Goal: Find contact information: Find contact information

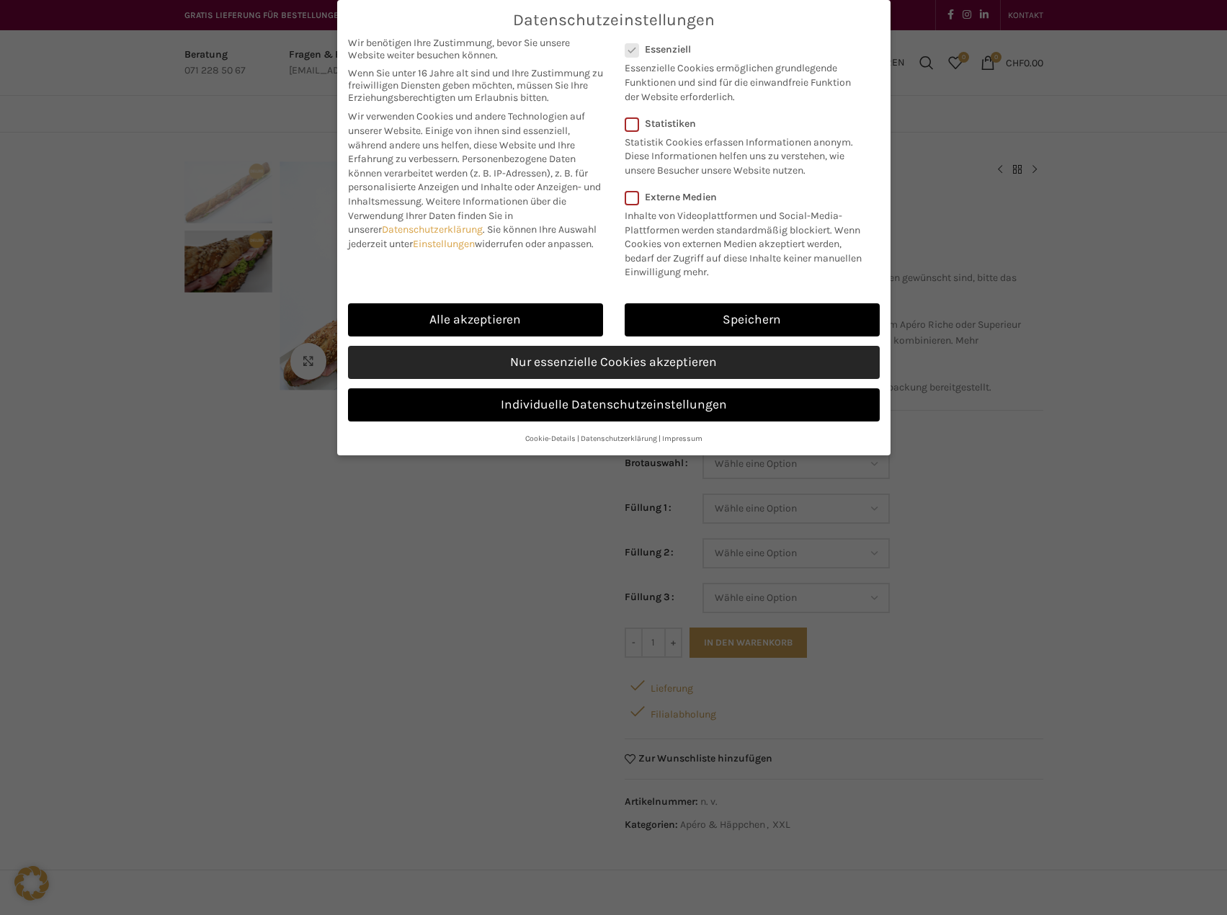
click at [596, 367] on link "Nur essenzielle Cookies akzeptieren" at bounding box center [614, 362] width 532 height 33
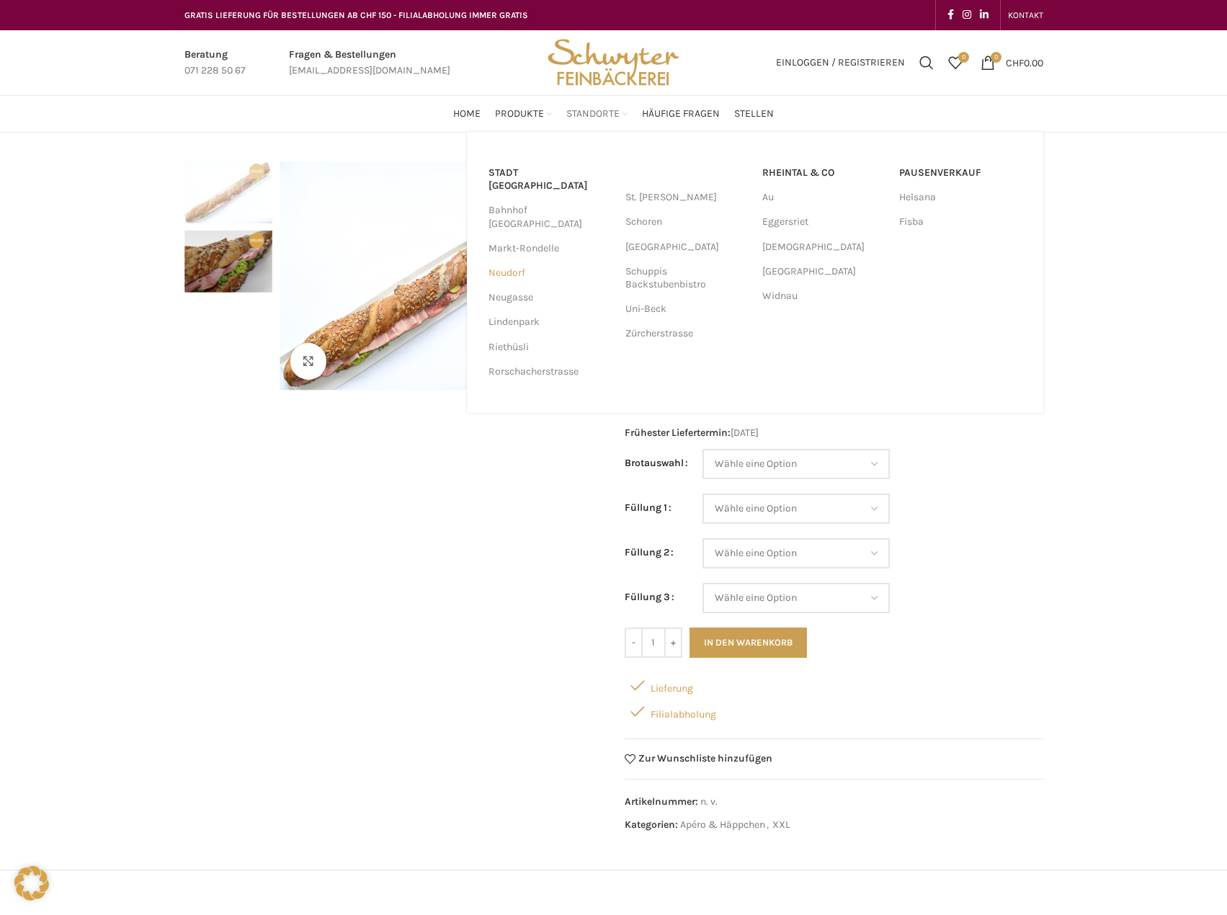
click at [514, 261] on link "Neudorf" at bounding box center [549, 273] width 122 height 24
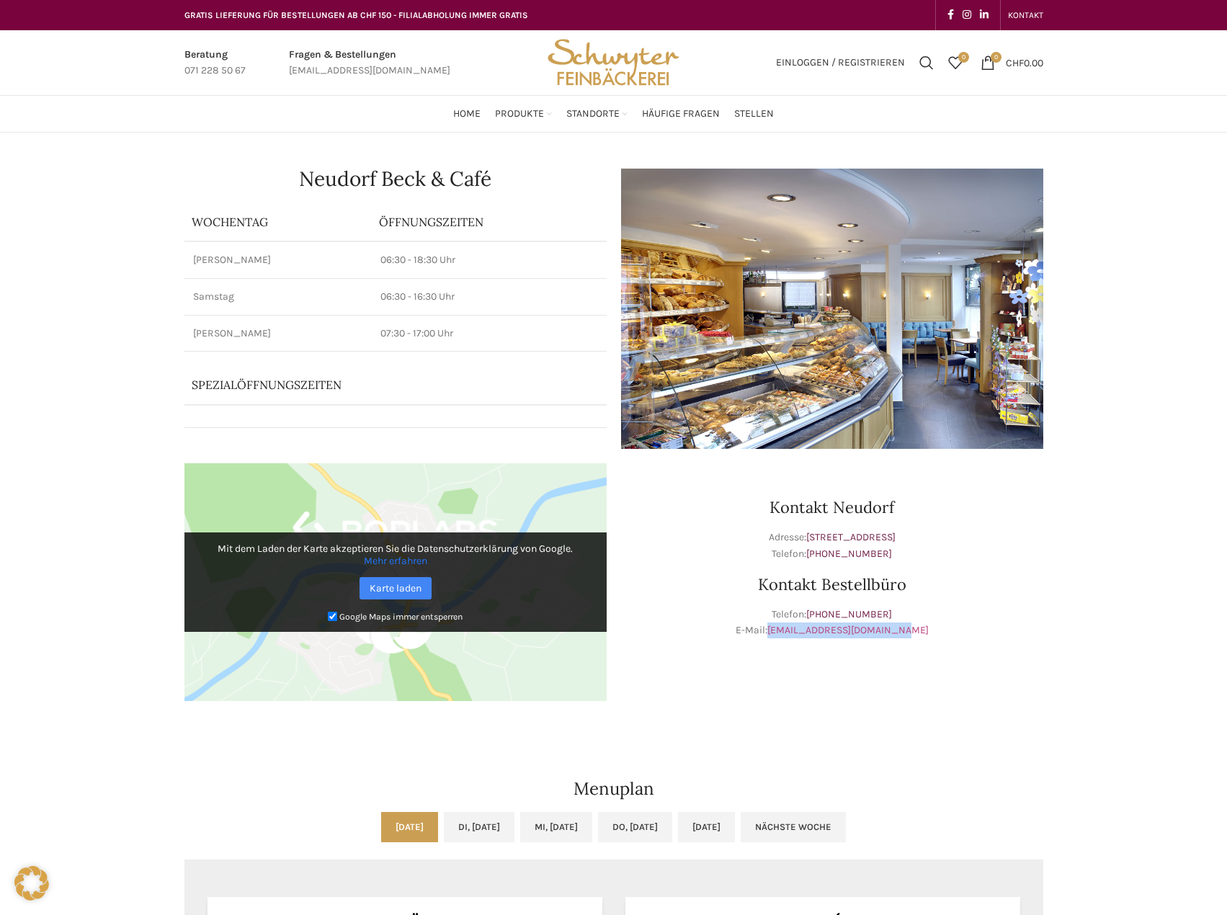
drag, startPoint x: 916, startPoint y: 630, endPoint x: 784, endPoint y: 630, distance: 131.8
click at [784, 630] on p "Telefon: [PHONE_NUMBER] E-Mail: [EMAIL_ADDRESS][DOMAIN_NAME]" at bounding box center [832, 622] width 422 height 32
copy link "[EMAIL_ADDRESS][DOMAIN_NAME]"
click at [957, 629] on p "Telefon: [PHONE_NUMBER] E-Mail: [EMAIL_ADDRESS][DOMAIN_NAME]" at bounding box center [832, 622] width 422 height 32
click at [885, 509] on h3 "Kontakt Neudorf" at bounding box center [832, 507] width 422 height 16
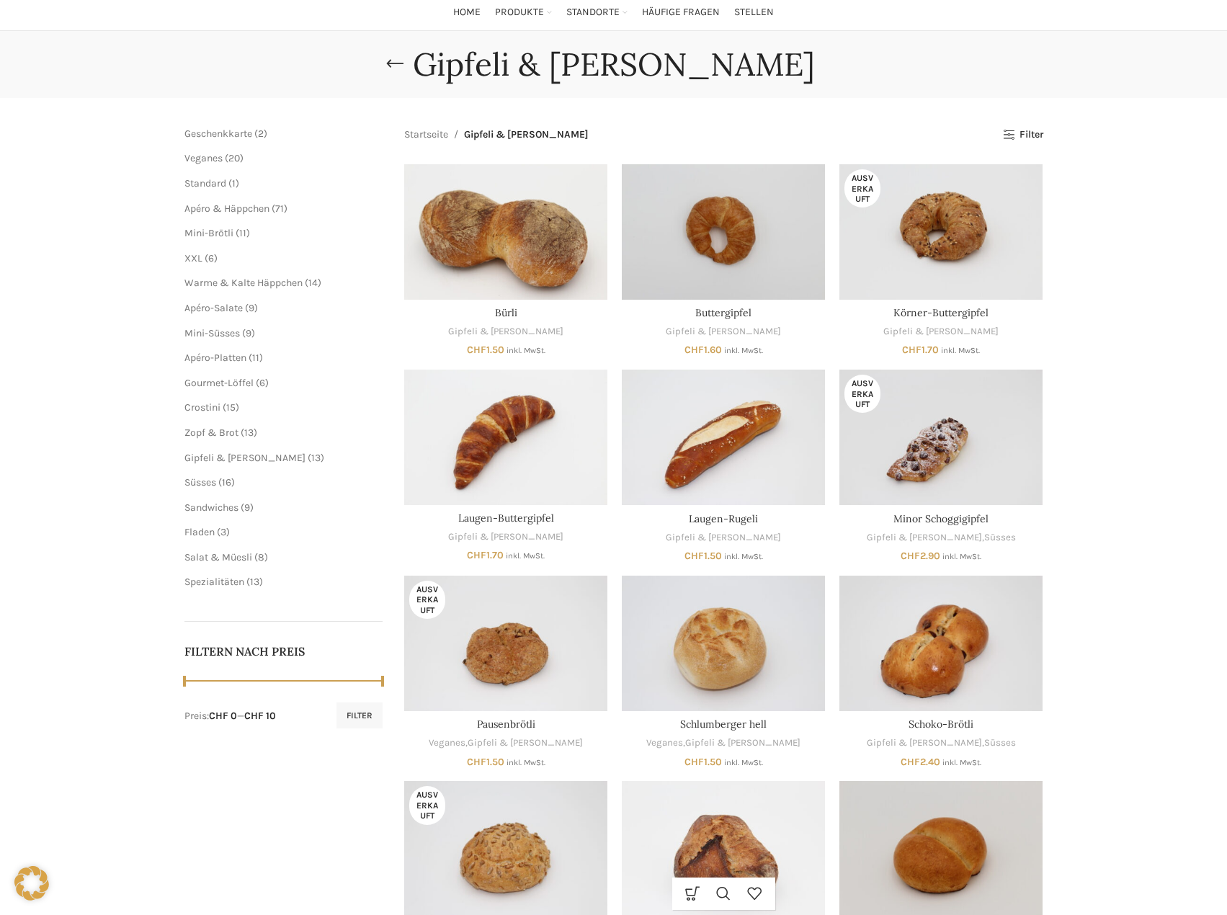
scroll to position [432, 0]
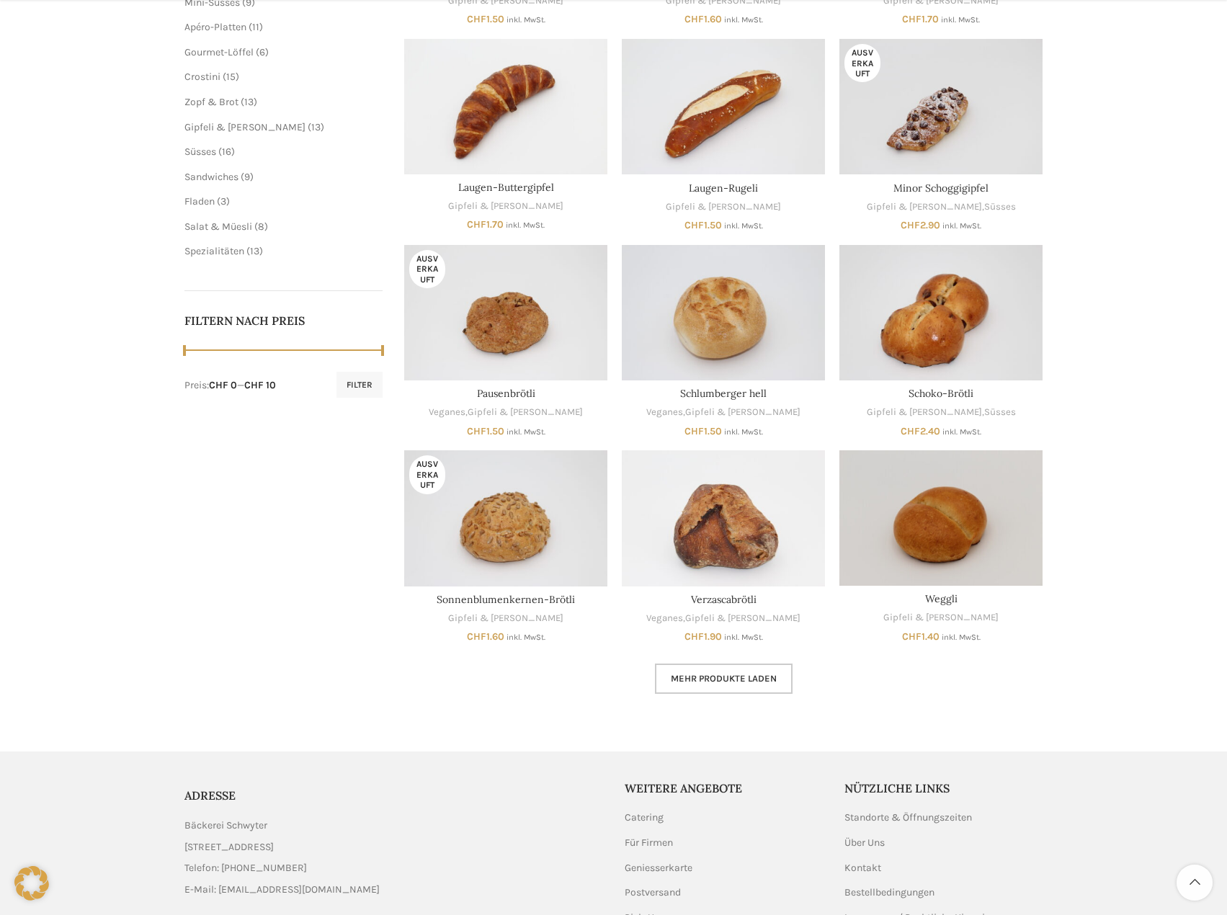
click at [727, 676] on span "Mehr Produkte laden" at bounding box center [724, 679] width 106 height 12
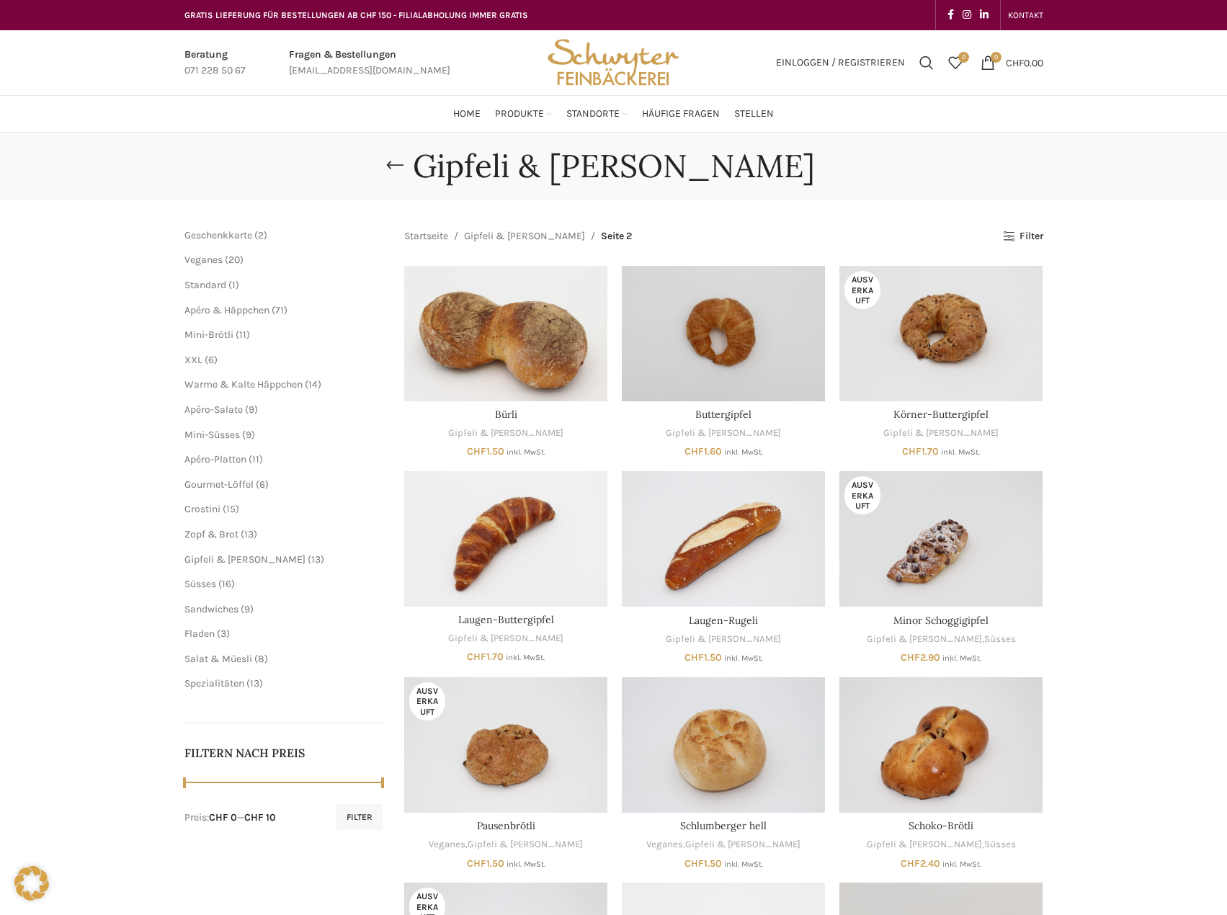
click at [210, 525] on ul "Geschenkkarte 2 2 Produkte Veganes 20 20 Produkte Standard 1 1 Produkt Apéro & …" at bounding box center [283, 459] width 199 height 462
click at [219, 529] on span "Zopf & Brot" at bounding box center [211, 534] width 54 height 12
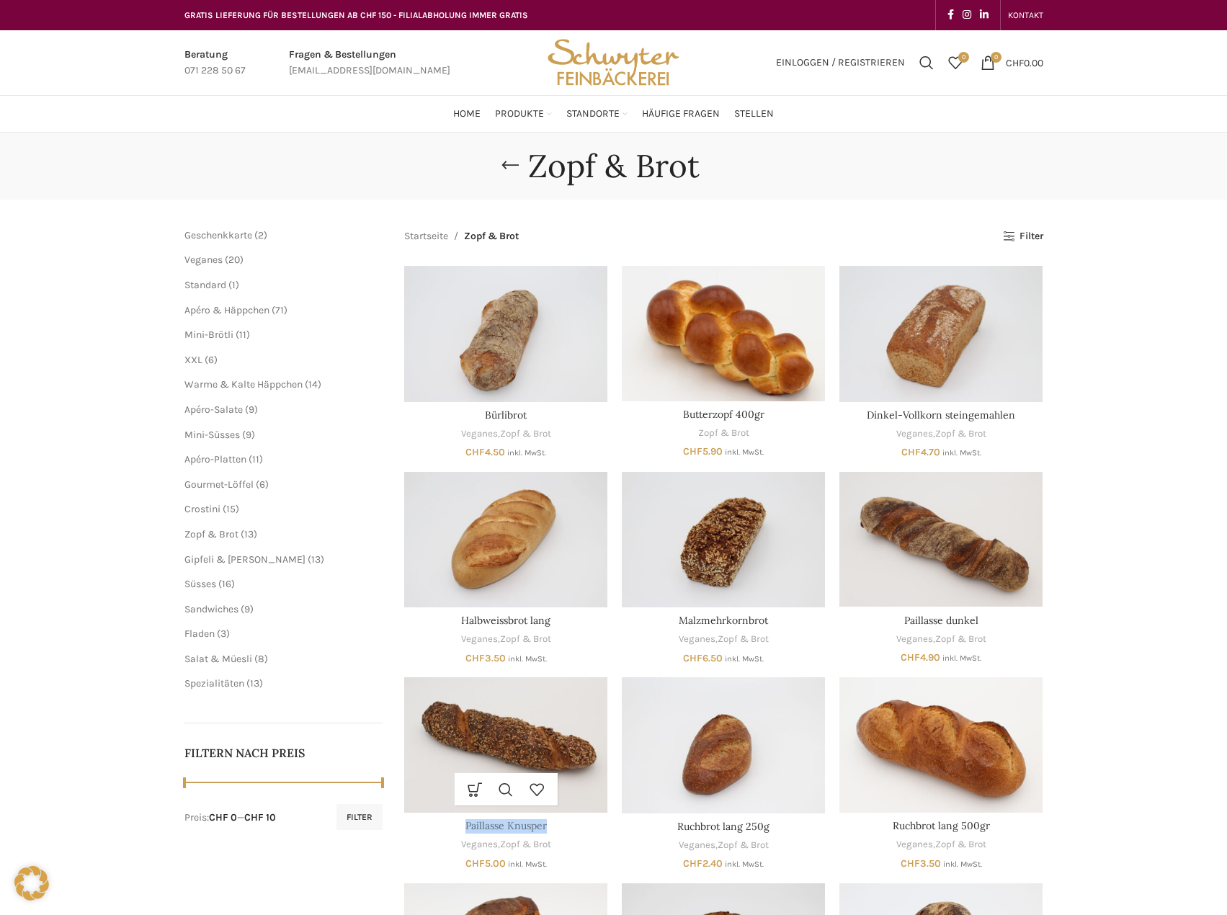
drag, startPoint x: 561, startPoint y: 825, endPoint x: 467, endPoint y: 823, distance: 94.4
click at [467, 823] on h3 "Paillasse Knusper" at bounding box center [505, 826] width 203 height 14
copy link "Paillasse Knusper"
